Goal: Find specific page/section: Find specific page/section

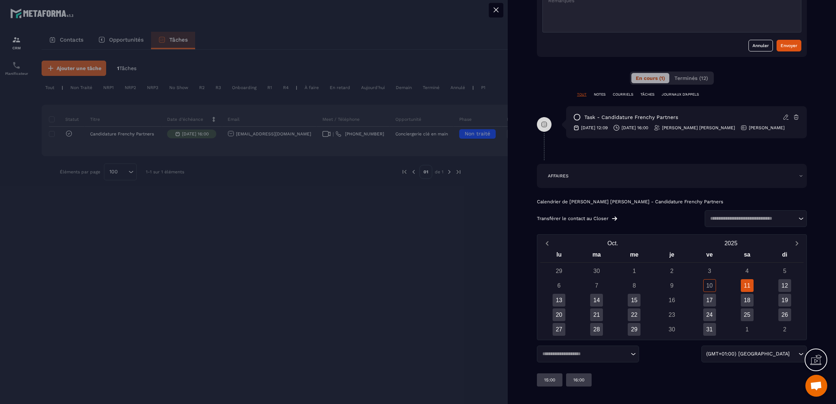
scroll to position [297, 0]
click at [506, 125] on div at bounding box center [418, 202] width 836 height 404
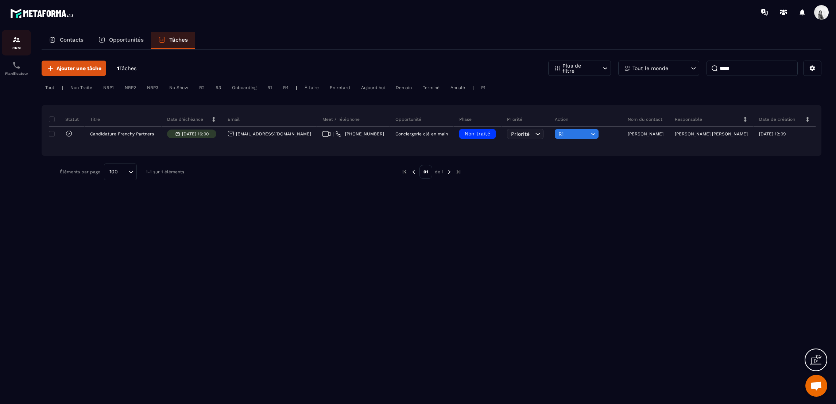
click at [19, 39] on img at bounding box center [16, 39] width 9 height 9
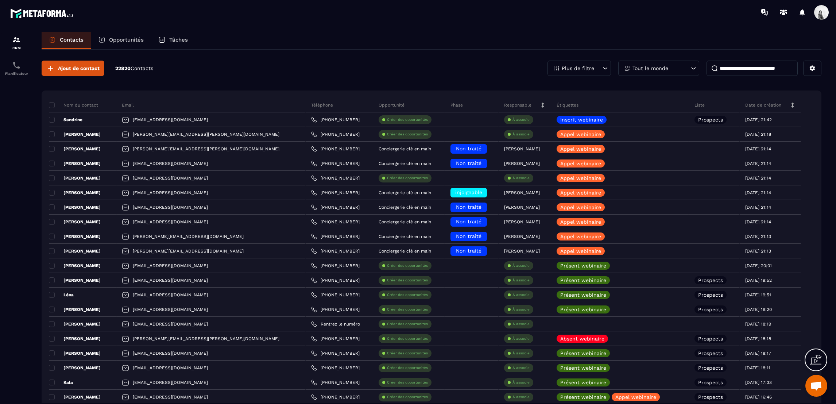
click at [649, 69] on p "Tout le monde" at bounding box center [651, 68] width 36 height 5
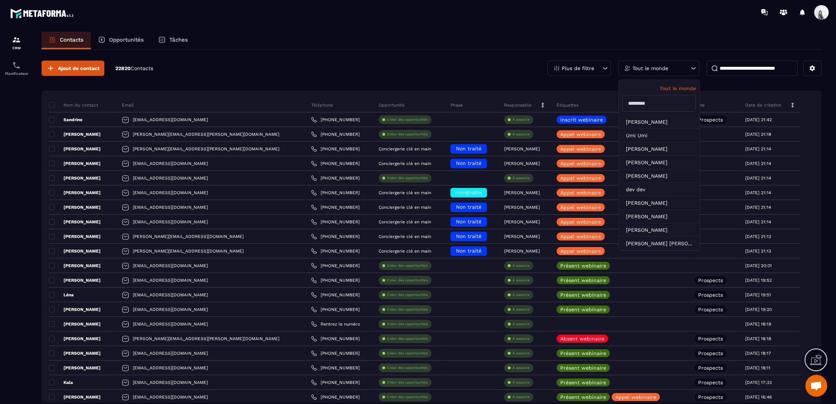
click at [653, 103] on input "text" at bounding box center [659, 103] width 74 height 17
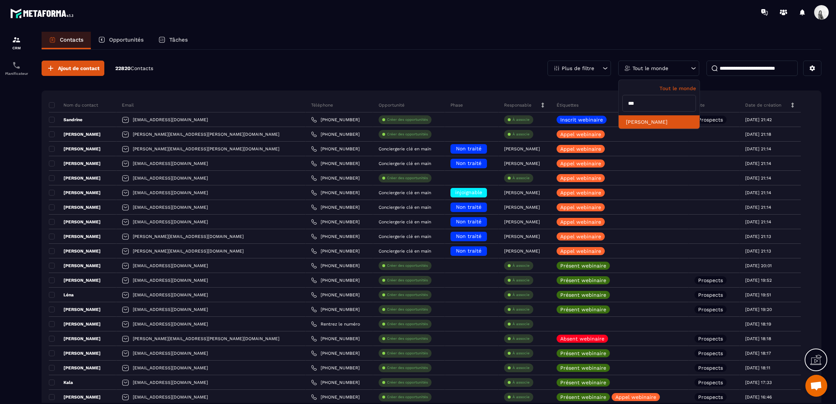
type input "***"
click at [645, 119] on li "[PERSON_NAME]" at bounding box center [659, 121] width 81 height 13
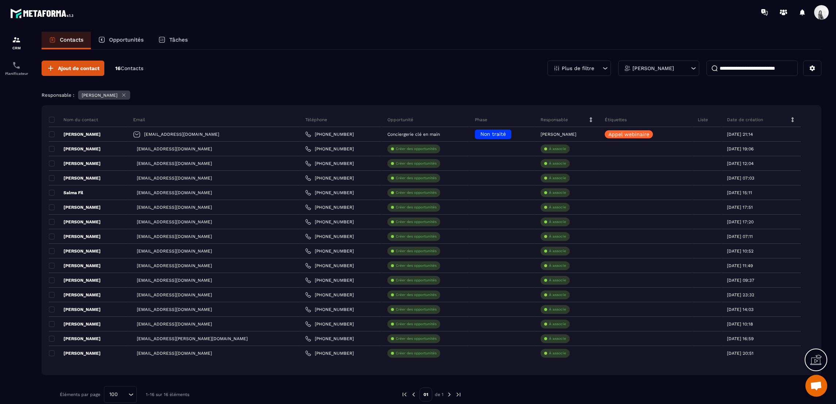
click at [170, 40] on p "Tâches" at bounding box center [178, 39] width 19 height 7
